Goal: Transaction & Acquisition: Download file/media

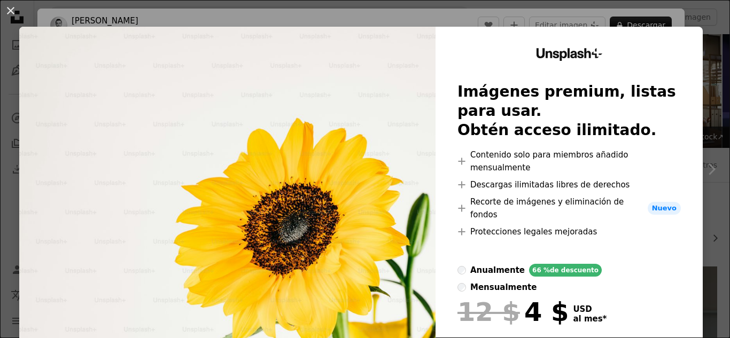
click at [389, 75] on img at bounding box center [227, 222] width 416 height 391
click at [9, 12] on button "An X shape" at bounding box center [10, 10] width 13 height 13
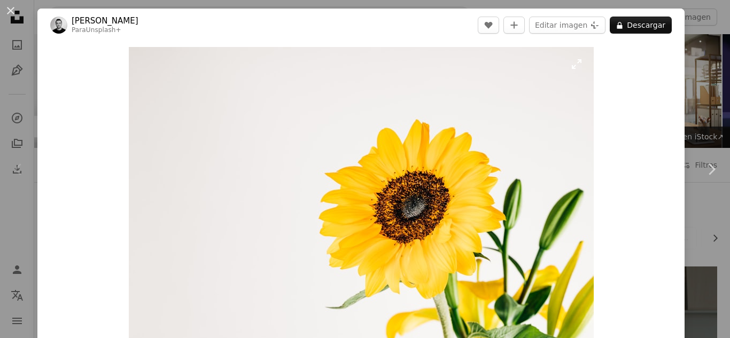
click at [344, 78] on img "Ampliar en esta imagen" at bounding box center [361, 202] width 465 height 310
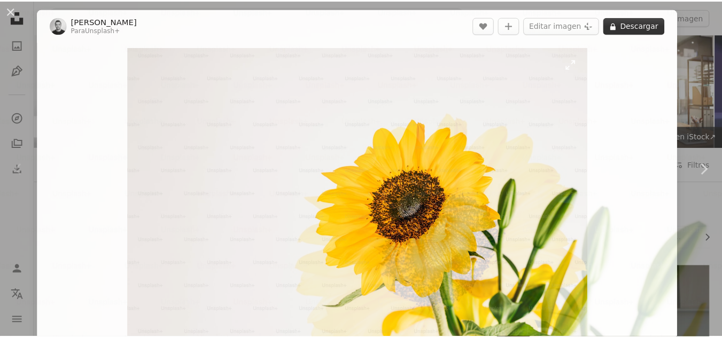
scroll to position [69, 0]
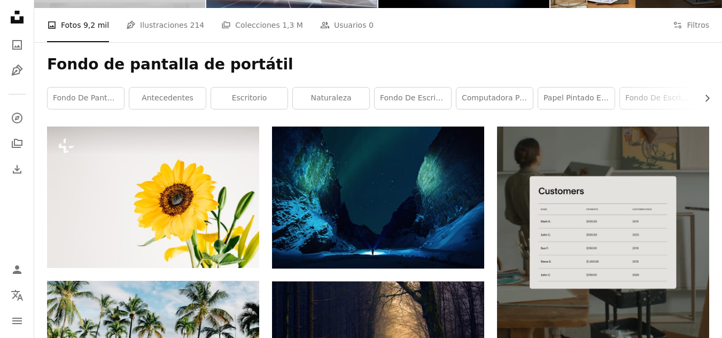
scroll to position [214, 0]
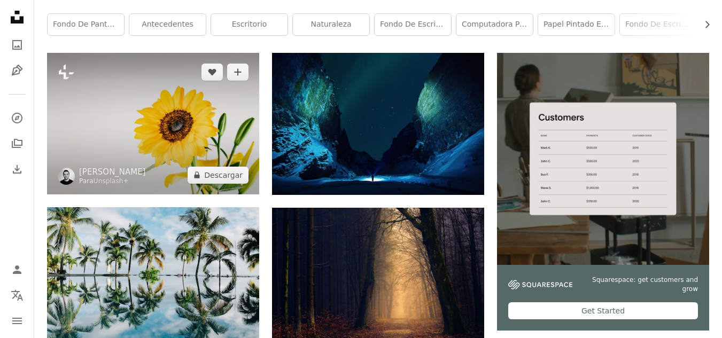
click at [184, 99] on img at bounding box center [153, 123] width 212 height 141
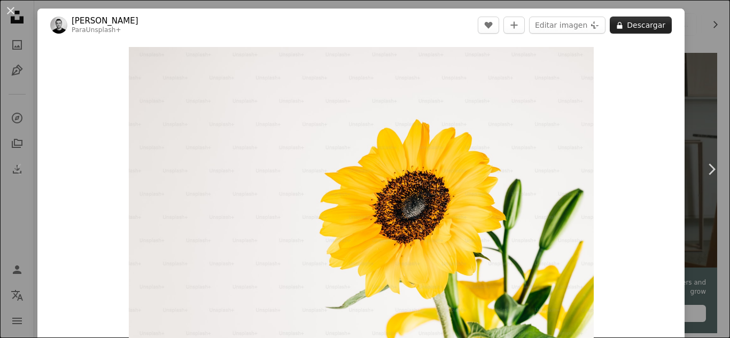
click at [643, 21] on button "A lock Descargar" at bounding box center [641, 25] width 62 height 17
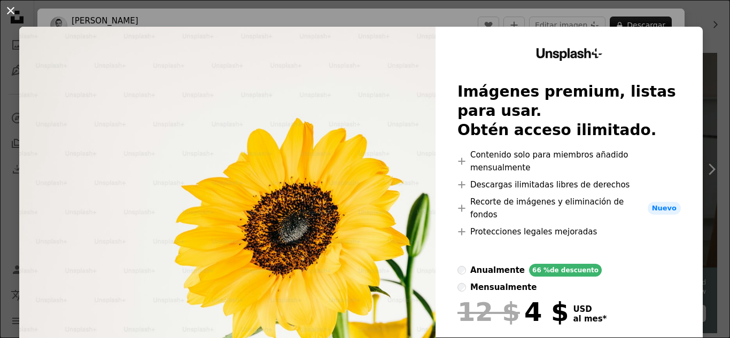
click at [7, 7] on button "An X shape" at bounding box center [10, 10] width 13 height 13
